Goal: Task Accomplishment & Management: Use online tool/utility

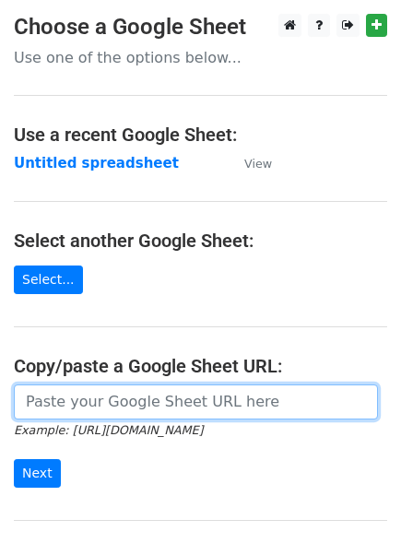
click at [41, 392] on input "url" at bounding box center [196, 401] width 364 height 35
paste input "https://docs.google.com/spreadsheets/d/1BTJMEKwxUn02gJjA4riOh0NeDGWdyvqDREc3gfd…"
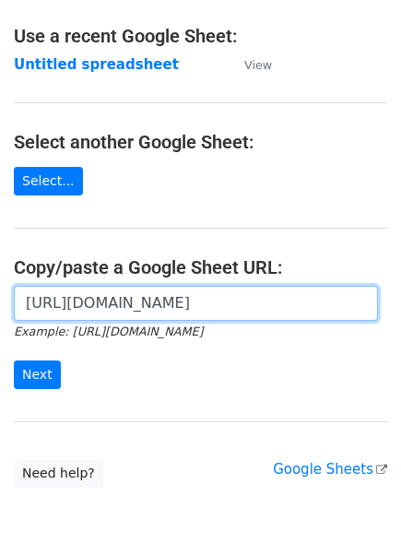
scroll to position [103, 0]
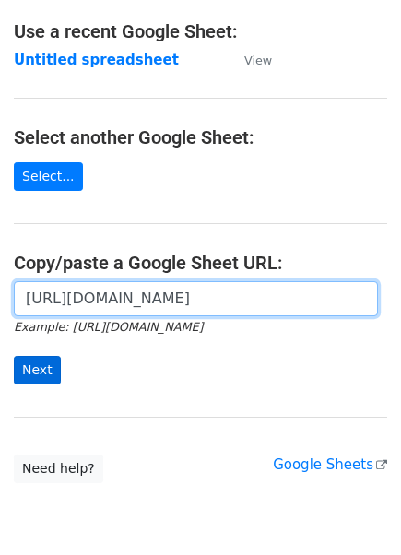
type input "https://docs.google.com/spreadsheets/d/1BTJMEKwxUn02gJjA4riOh0NeDGWdyvqDREc3gfd…"
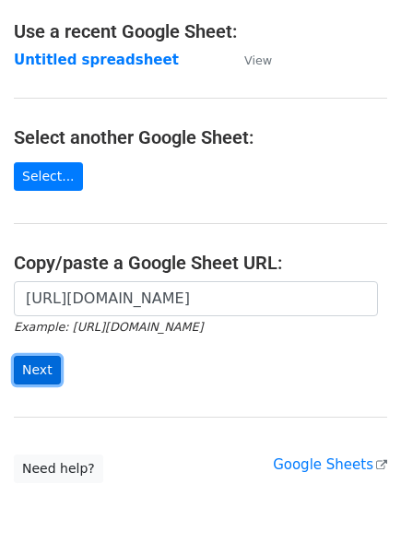
scroll to position [0, 0]
click at [37, 377] on input "Next" at bounding box center [37, 370] width 47 height 29
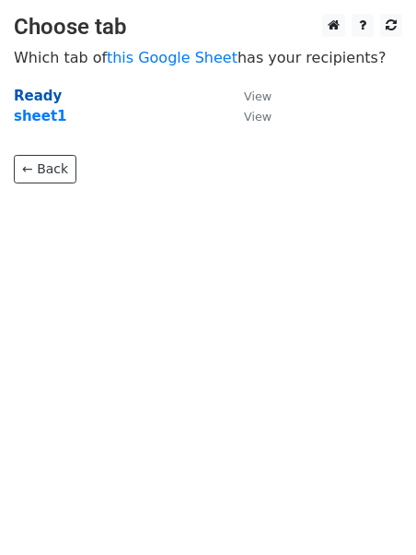
click at [37, 96] on strong "Ready" at bounding box center [38, 96] width 48 height 17
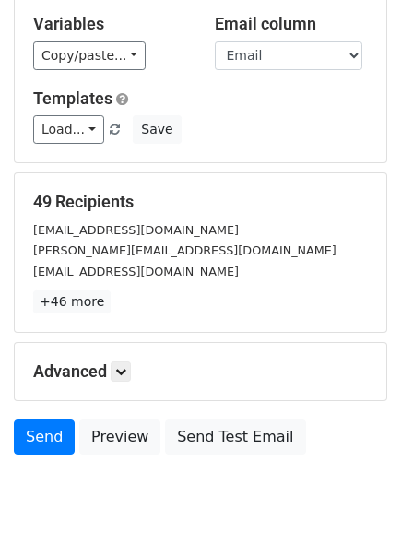
scroll to position [158, 0]
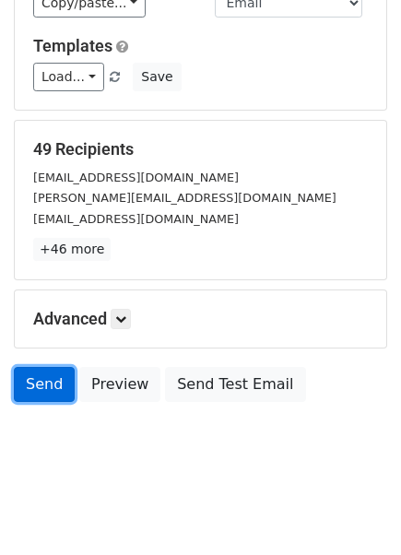
click at [49, 383] on link "Send" at bounding box center [44, 384] width 61 height 35
